Goal: Task Accomplishment & Management: Complete application form

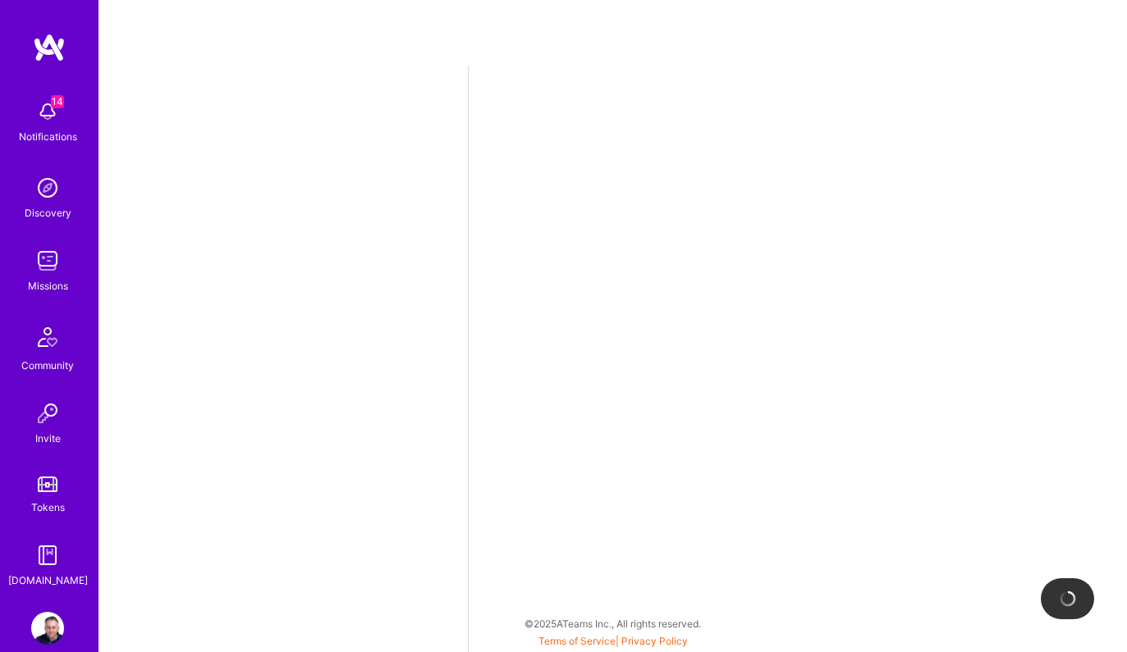
select select "US"
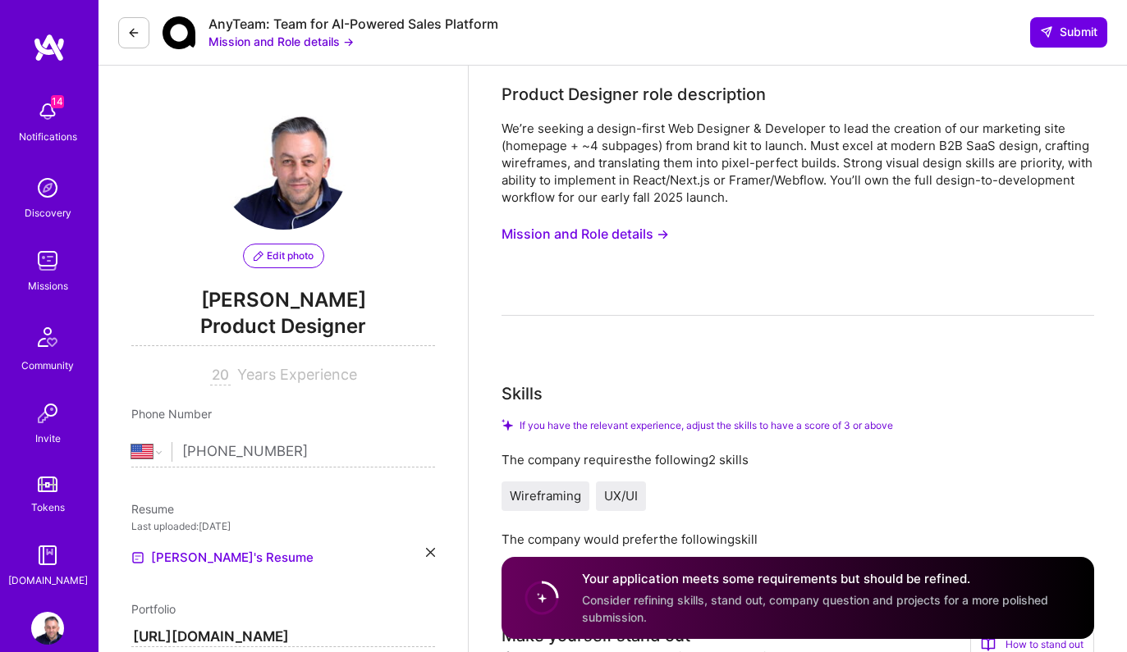
click at [747, 307] on div "We’re seeking a design-first Web Designer & Developer to lead the creation of o…" at bounding box center [797, 218] width 593 height 196
click at [832, 297] on div "We’re seeking a design-first Web Designer & Developer to lead the creation of o…" at bounding box center [797, 218] width 593 height 196
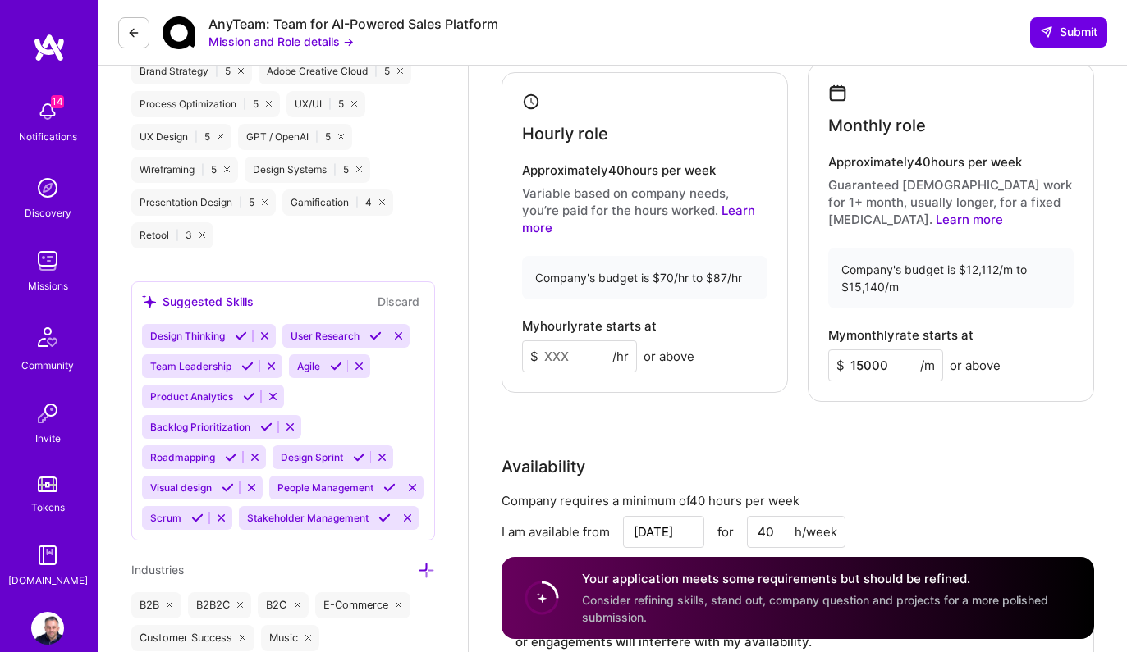
scroll to position [1206, 0]
click at [928, 52] on div "AnyTeam: Team for AI-Powered Sales Platform Mission and Role details → Submit" at bounding box center [612, 33] width 1028 height 66
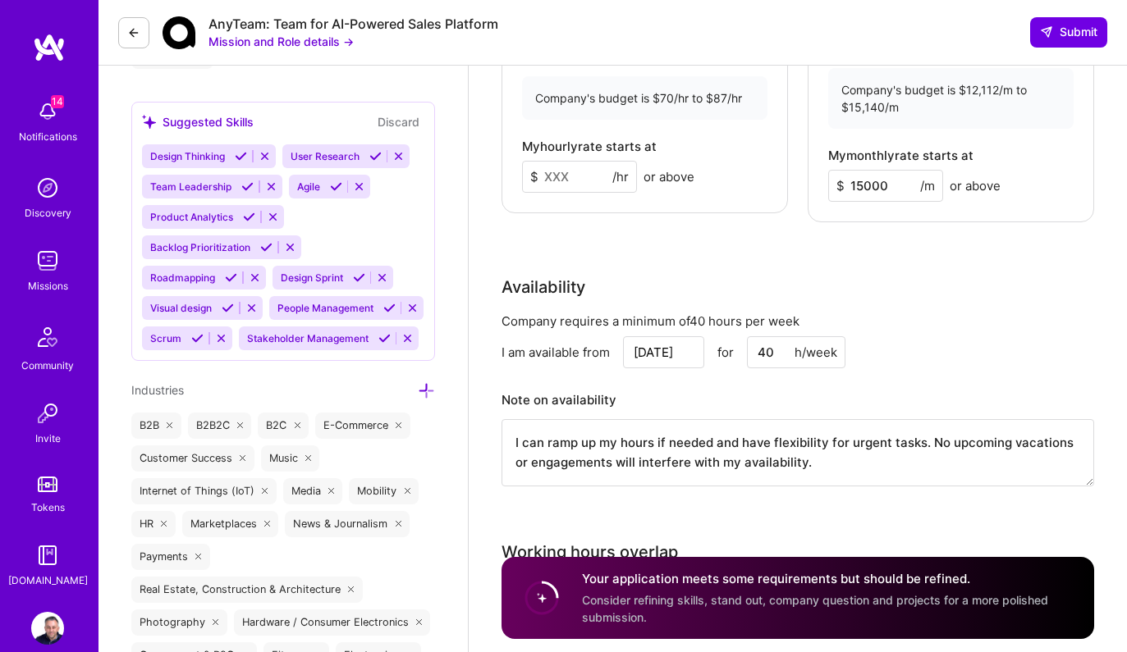
scroll to position [1382, 0]
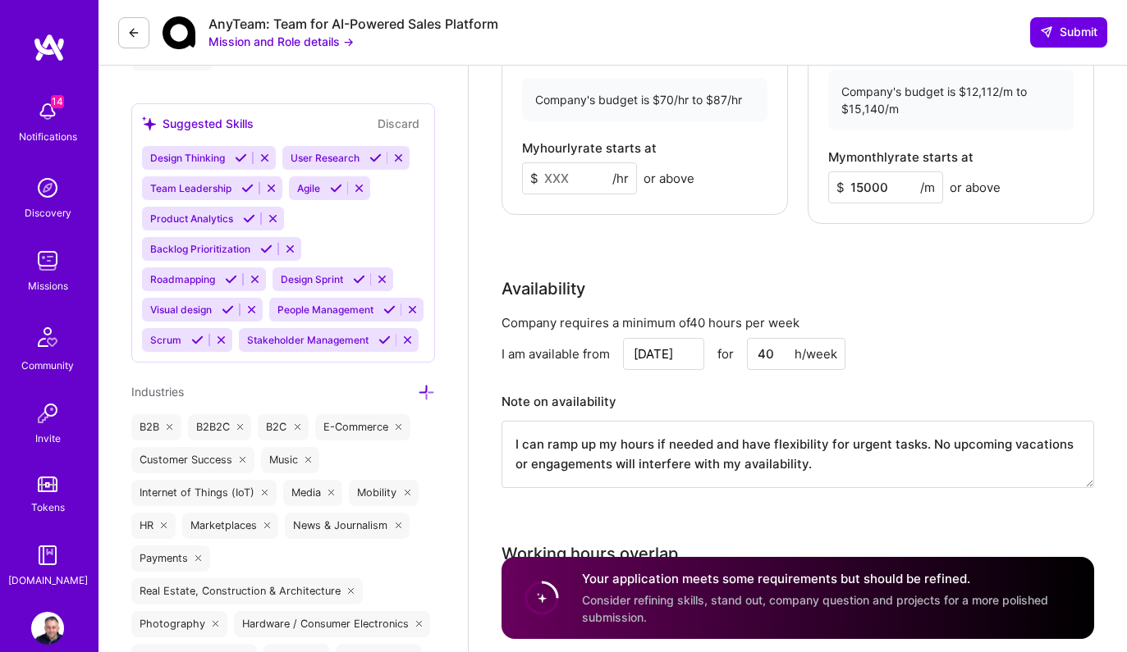
click at [740, 282] on div "Availability" at bounding box center [797, 289] width 593 height 25
click at [696, 288] on div "Availability" at bounding box center [797, 289] width 593 height 25
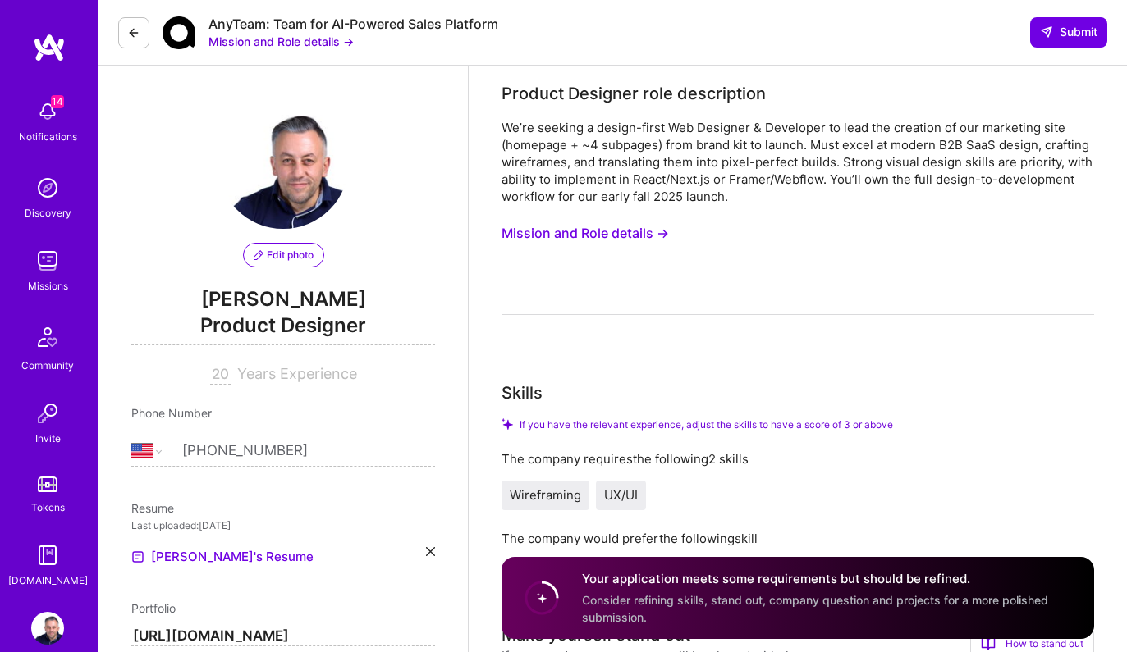
scroll to position [0, 0]
click at [731, 387] on div "Skills" at bounding box center [797, 394] width 593 height 25
click at [1046, 414] on div "Skills If you have the relevant experience, adjust the skills to have a score o…" at bounding box center [797, 486] width 593 height 209
click at [1041, 205] on div "We’re seeking a design-first Web Designer & Developer to lead the creation of o…" at bounding box center [797, 163] width 593 height 86
